Goal: Task Accomplishment & Management: Use online tool/utility

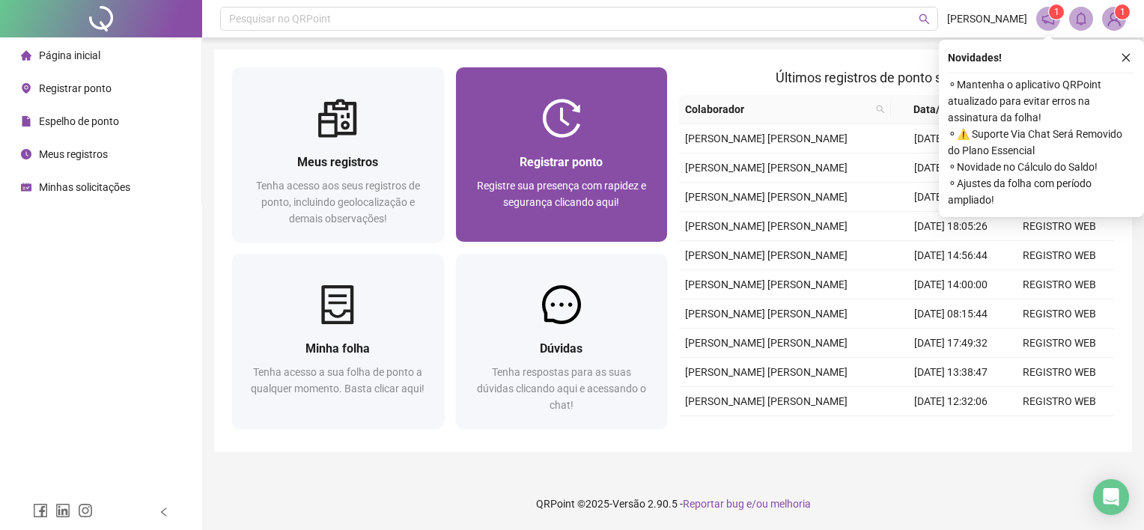
click at [559, 165] on span "Registrar ponto" at bounding box center [561, 162] width 83 height 14
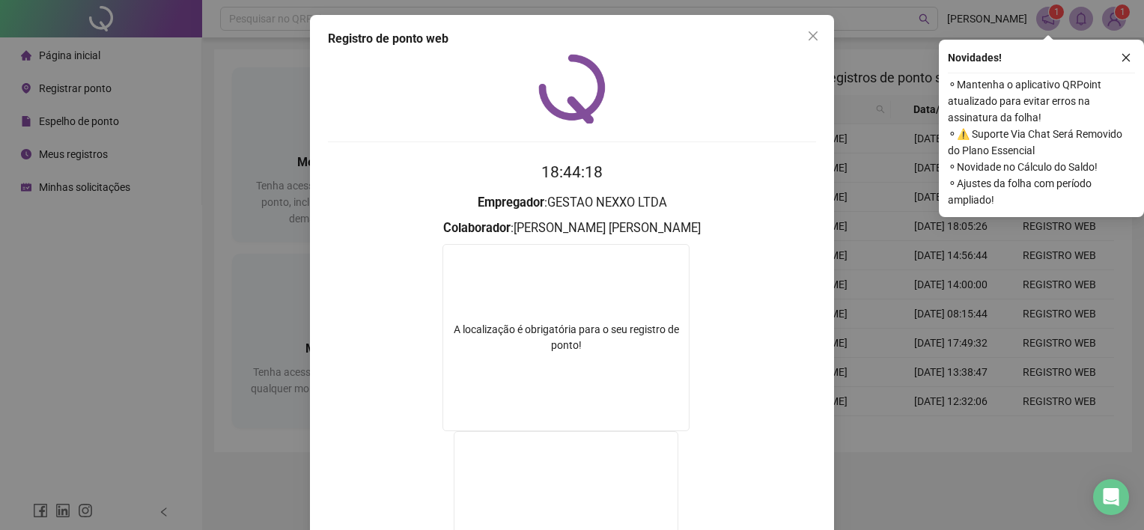
click at [809, 36] on icon "close" at bounding box center [813, 36] width 12 height 12
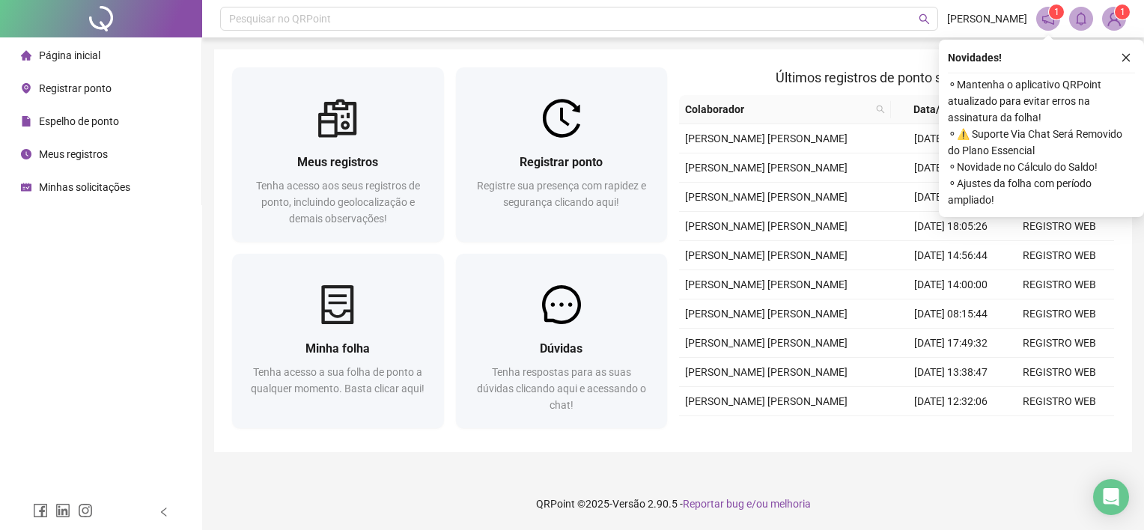
click at [779, 467] on div "Pesquisar no QRPoint ANA NASCIMENTO 1 1 Meus registros Tenha acesso aos seus re…" at bounding box center [673, 265] width 942 height 530
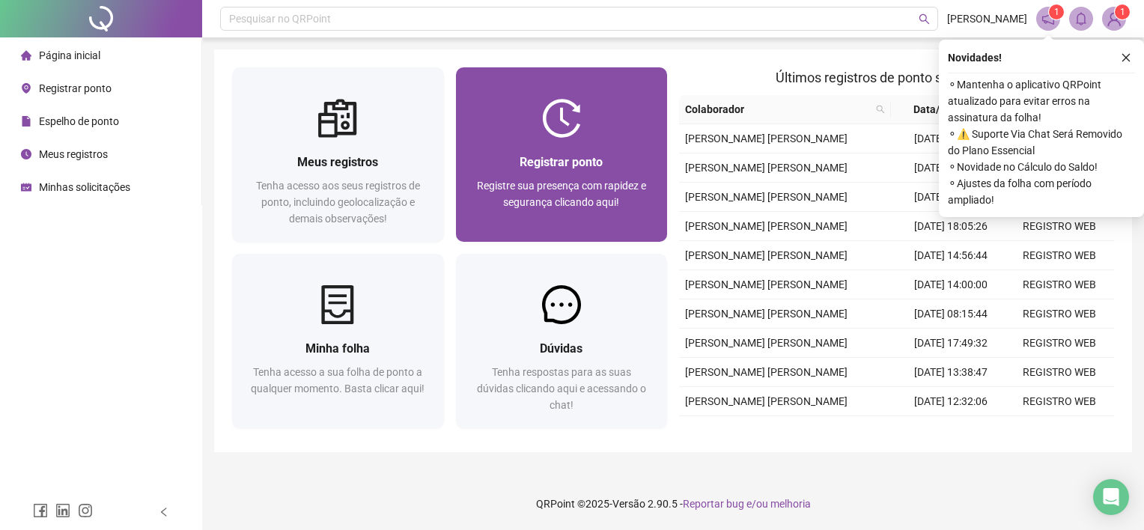
click at [559, 129] on img at bounding box center [561, 118] width 39 height 39
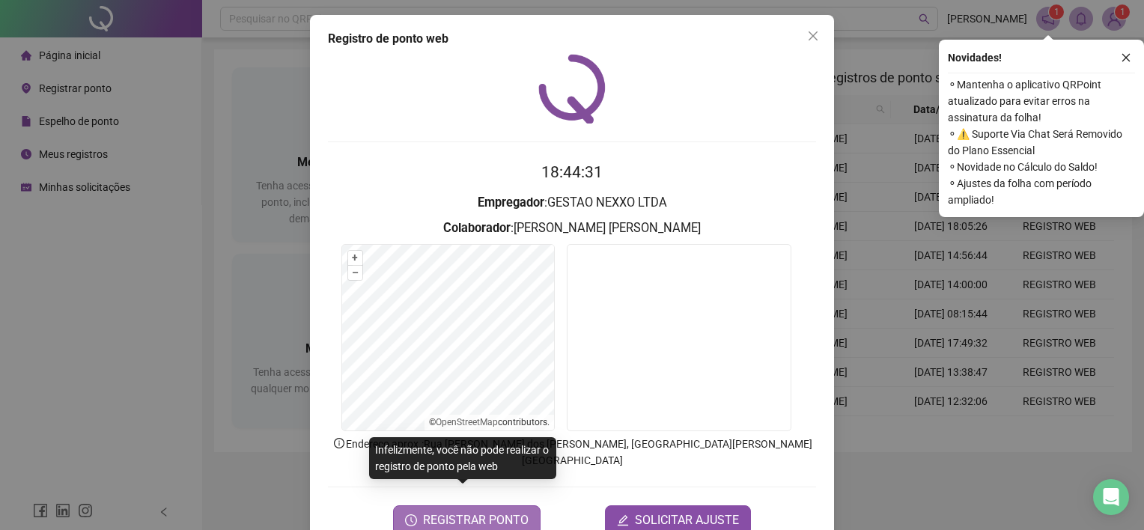
click at [485, 511] on span "REGISTRAR PONTO" at bounding box center [476, 520] width 106 height 18
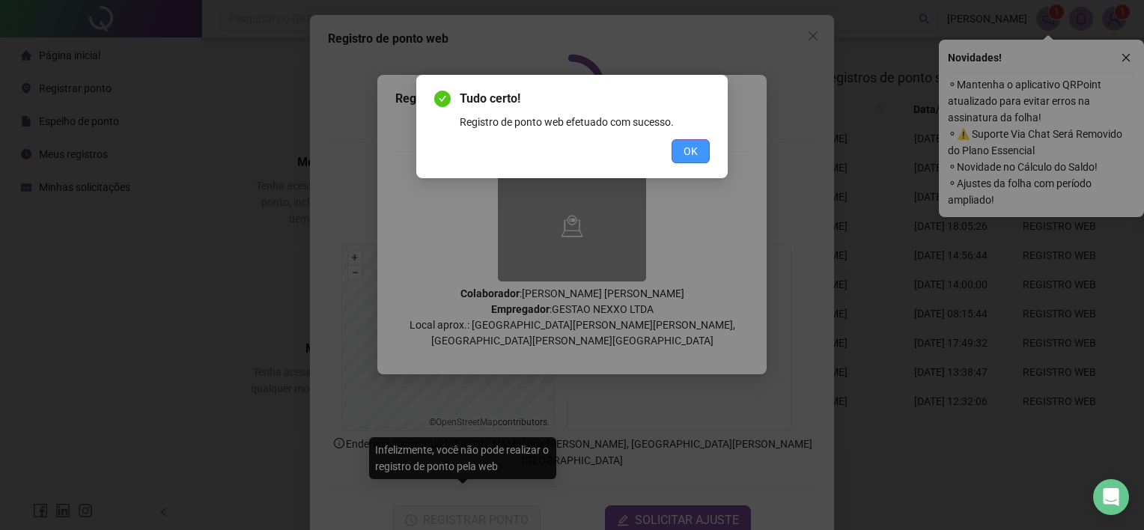
click at [690, 146] on span "OK" at bounding box center [691, 151] width 14 height 16
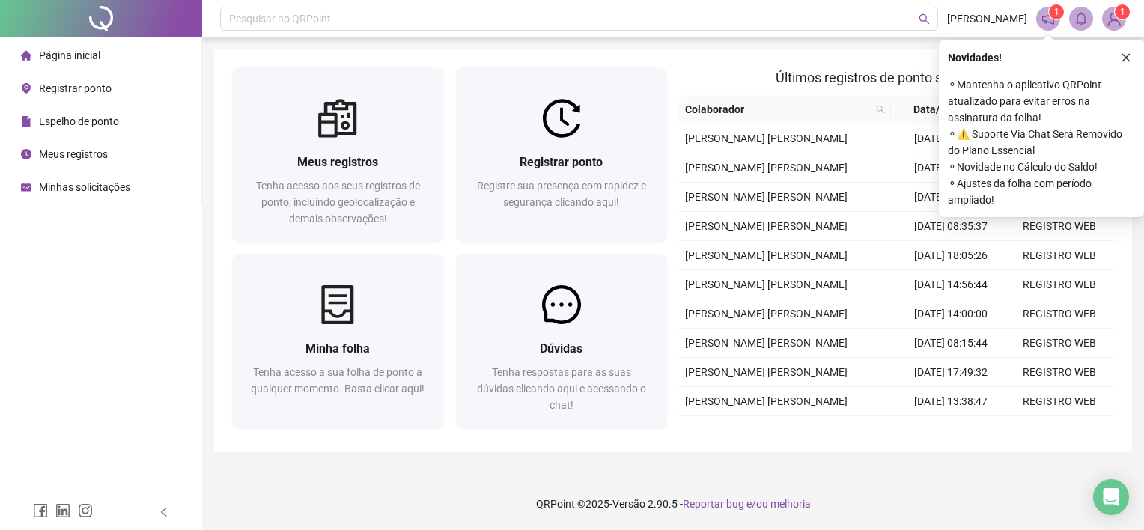
click at [96, 156] on span "Meus registros" at bounding box center [73, 154] width 69 height 12
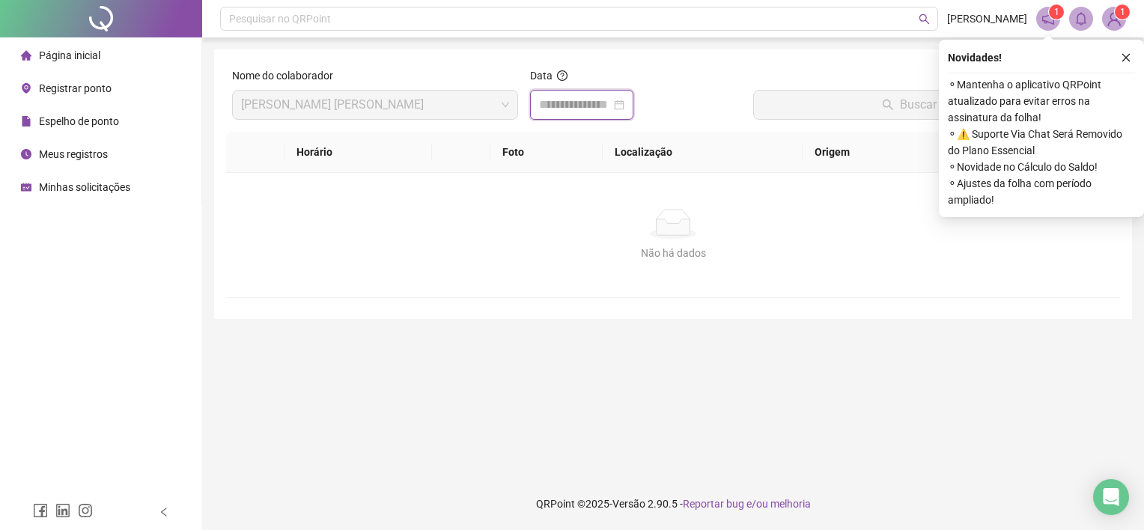
click at [608, 110] on input at bounding box center [575, 105] width 72 height 18
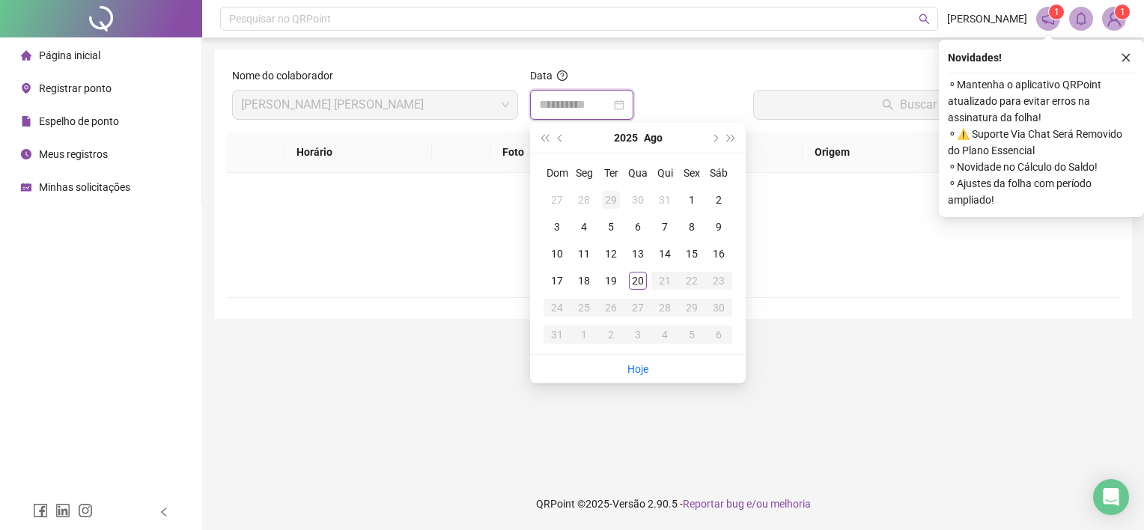
type input "**********"
click at [635, 287] on div "20" at bounding box center [638, 281] width 18 height 18
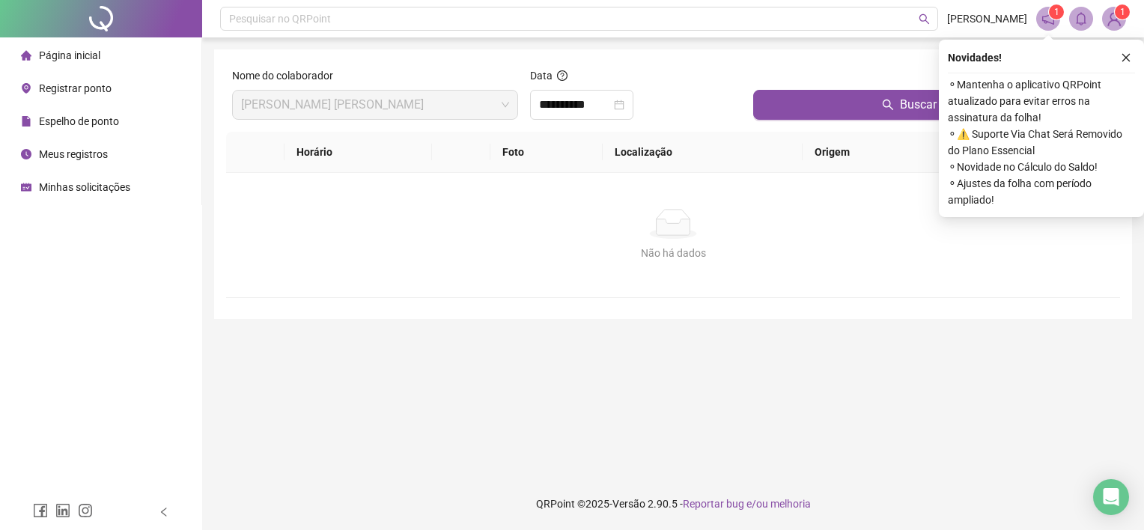
click at [892, 77] on div at bounding box center [933, 78] width 361 height 22
click at [893, 100] on icon "search" at bounding box center [888, 105] width 12 height 12
